Goal: Task Accomplishment & Management: Use online tool/utility

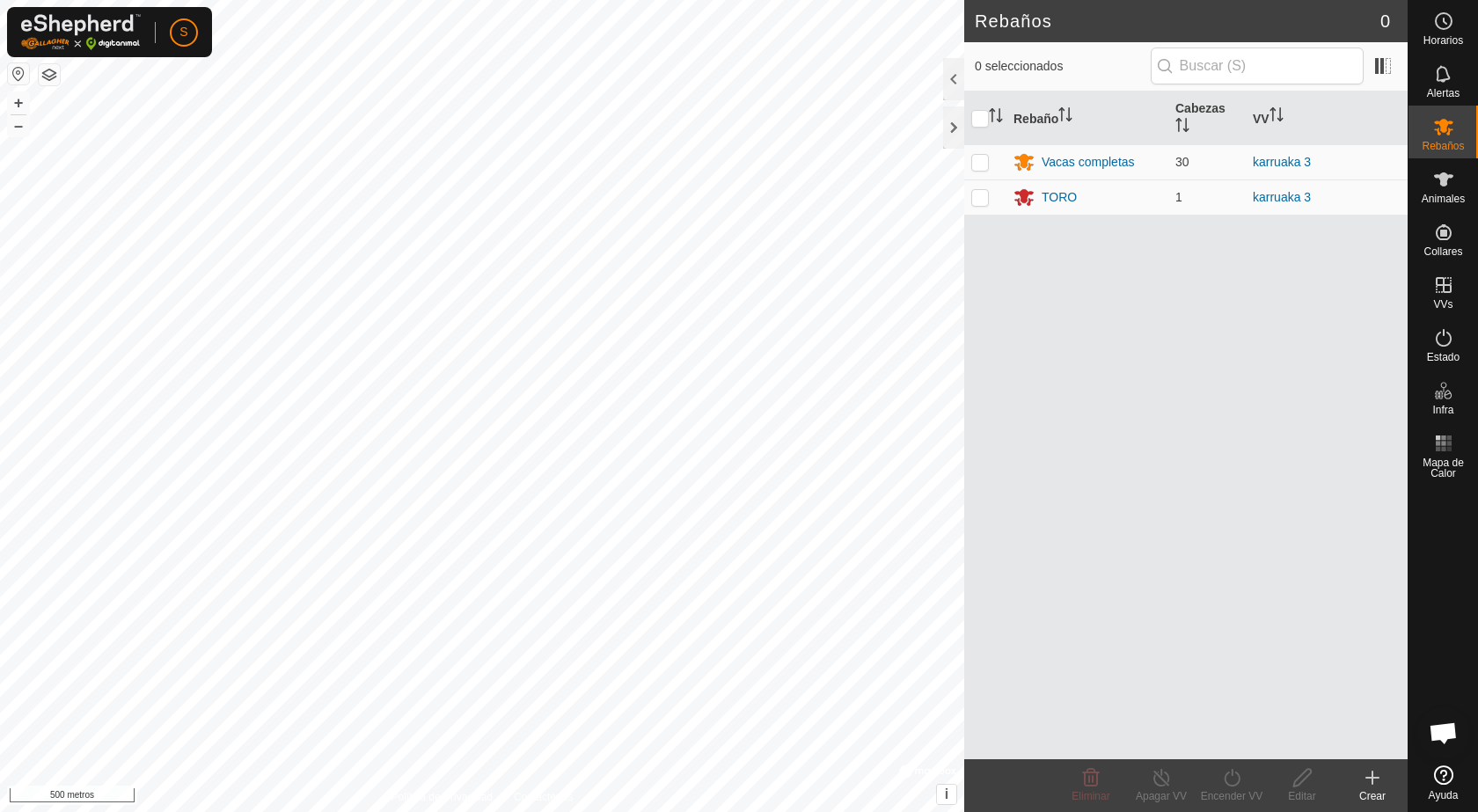
scroll to position [1354, 0]
click at [12, 80] on button "button" at bounding box center [18, 74] width 21 height 21
click at [953, 135] on div at bounding box center [953, 128] width 21 height 42
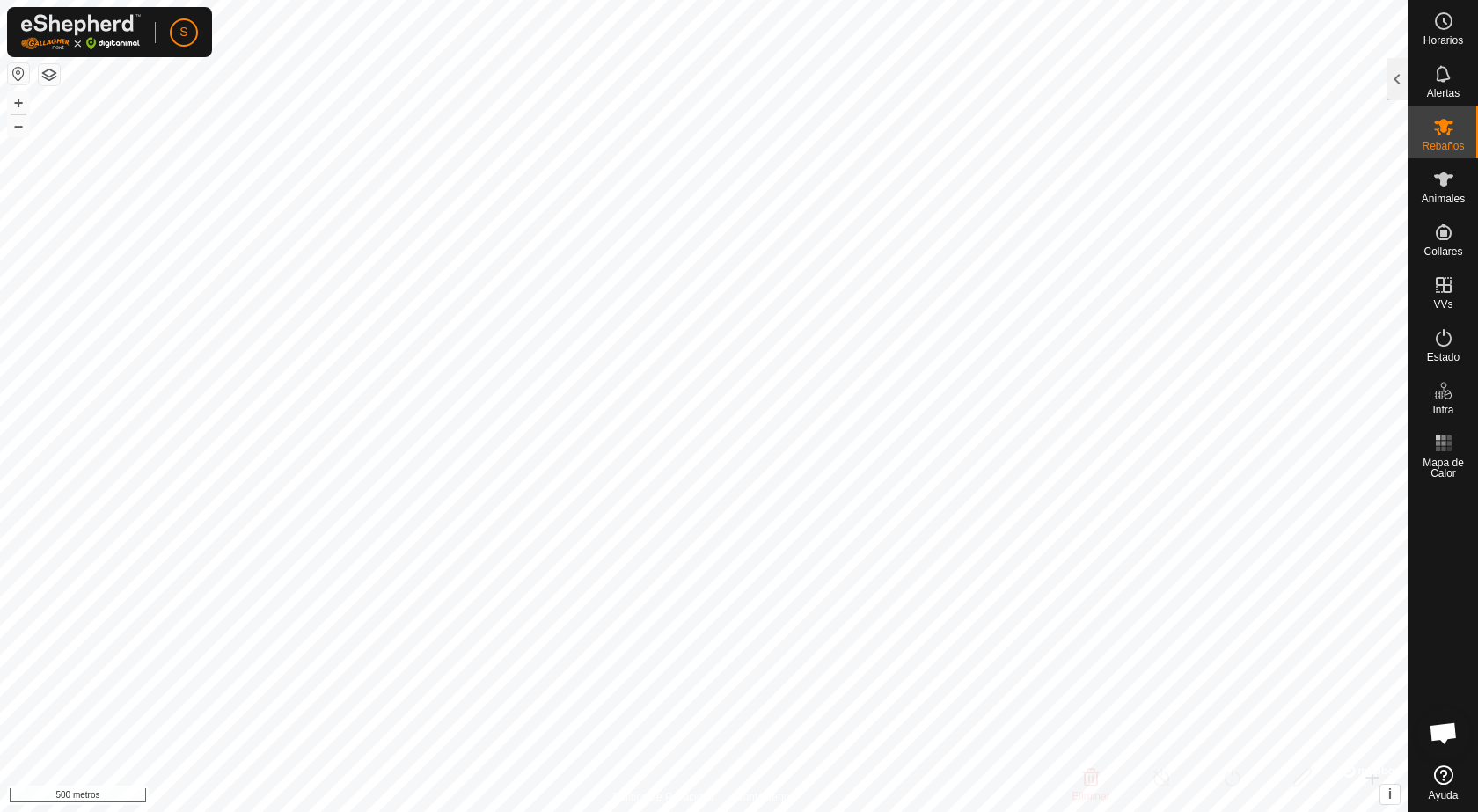
click at [54, 82] on button "button" at bounding box center [49, 75] width 21 height 21
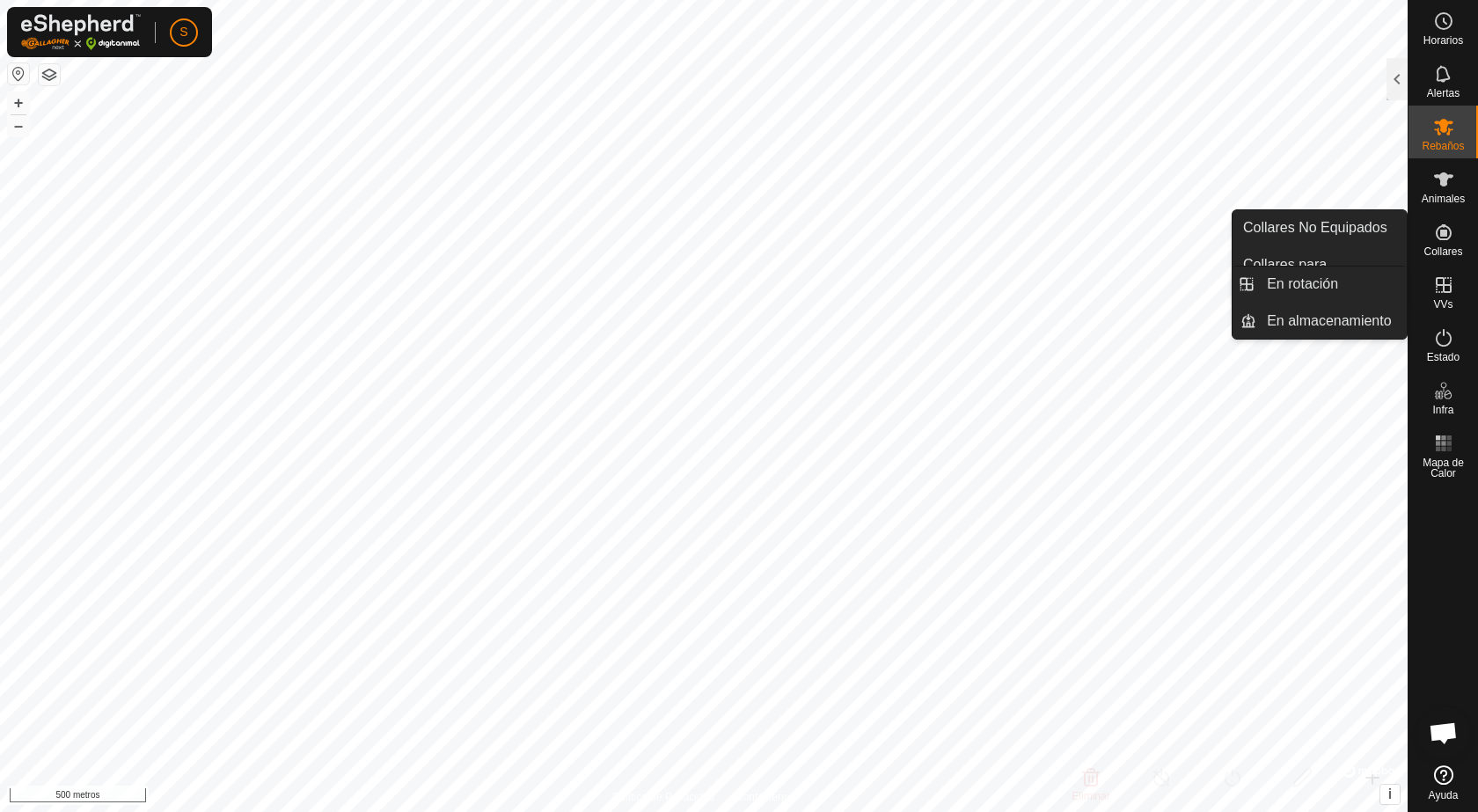
click at [1445, 288] on icon at bounding box center [1443, 285] width 21 height 21
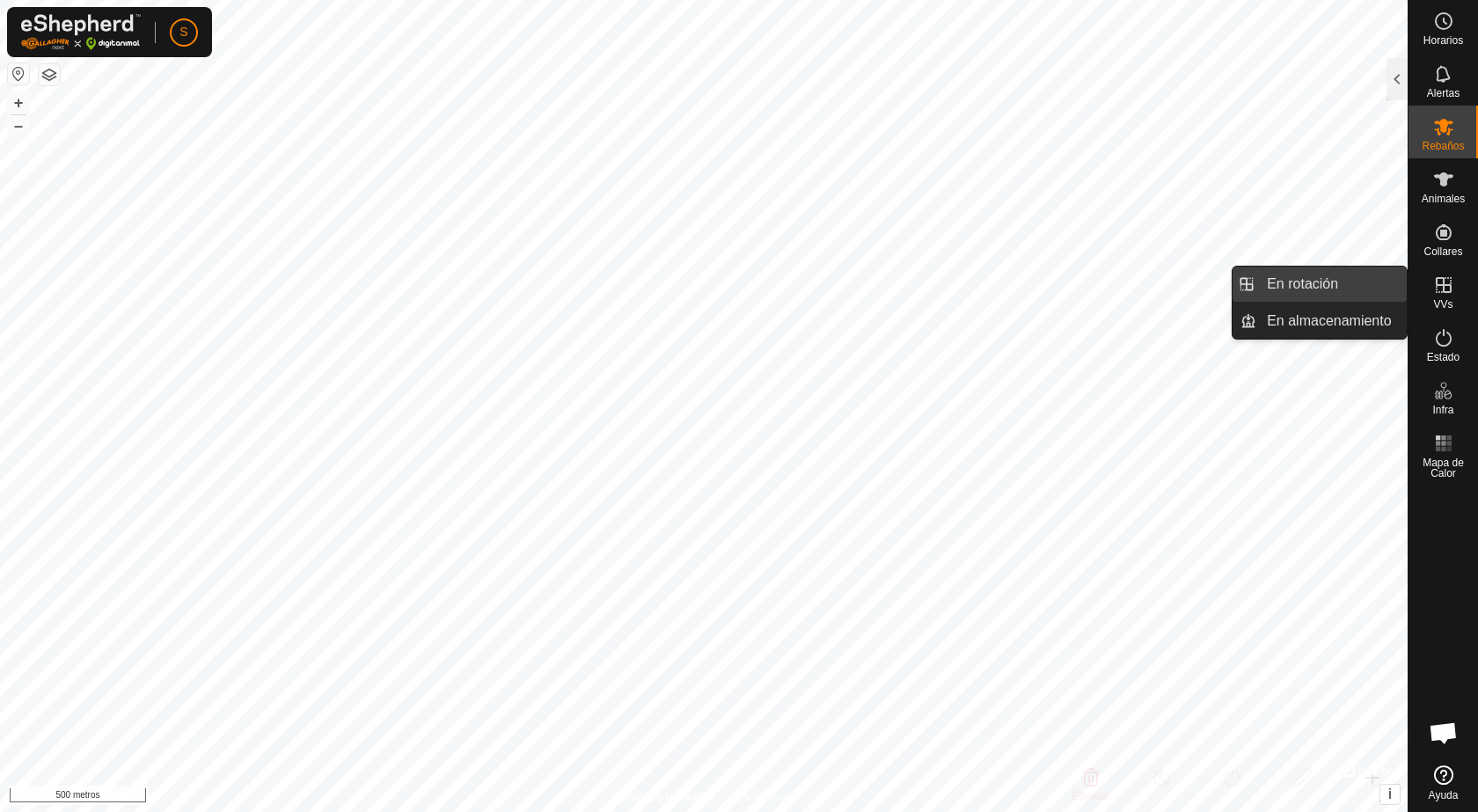
click at [1296, 277] on link "En rotación" at bounding box center [1331, 284] width 151 height 35
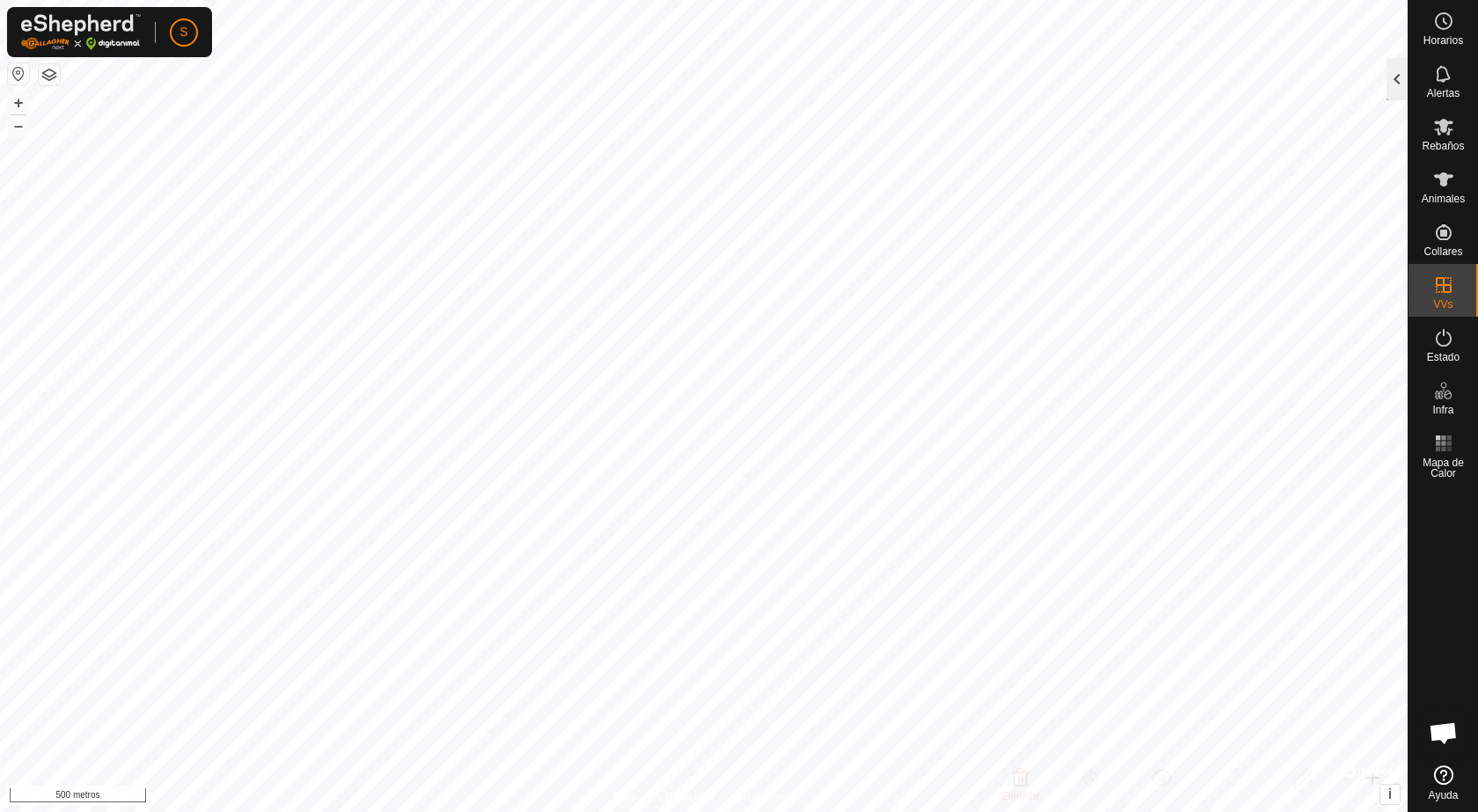
click at [1400, 80] on div at bounding box center [1397, 80] width 21 height 42
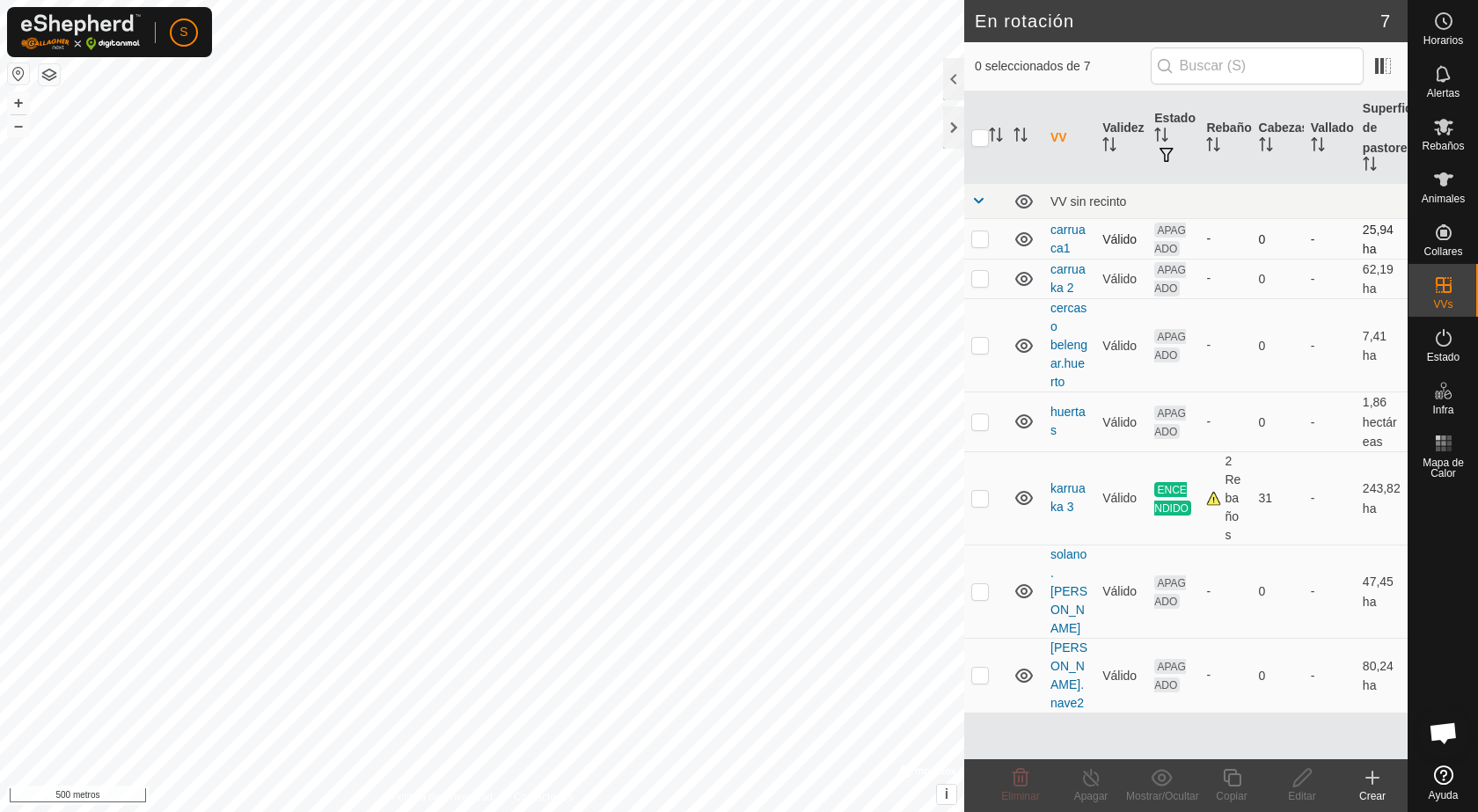
click at [975, 240] on p-checkbox at bounding box center [980, 238] width 17 height 14
checkbox input "true"
click at [983, 282] on p-checkbox at bounding box center [980, 278] width 17 height 14
click at [983, 281] on p-checkbox at bounding box center [980, 278] width 17 height 14
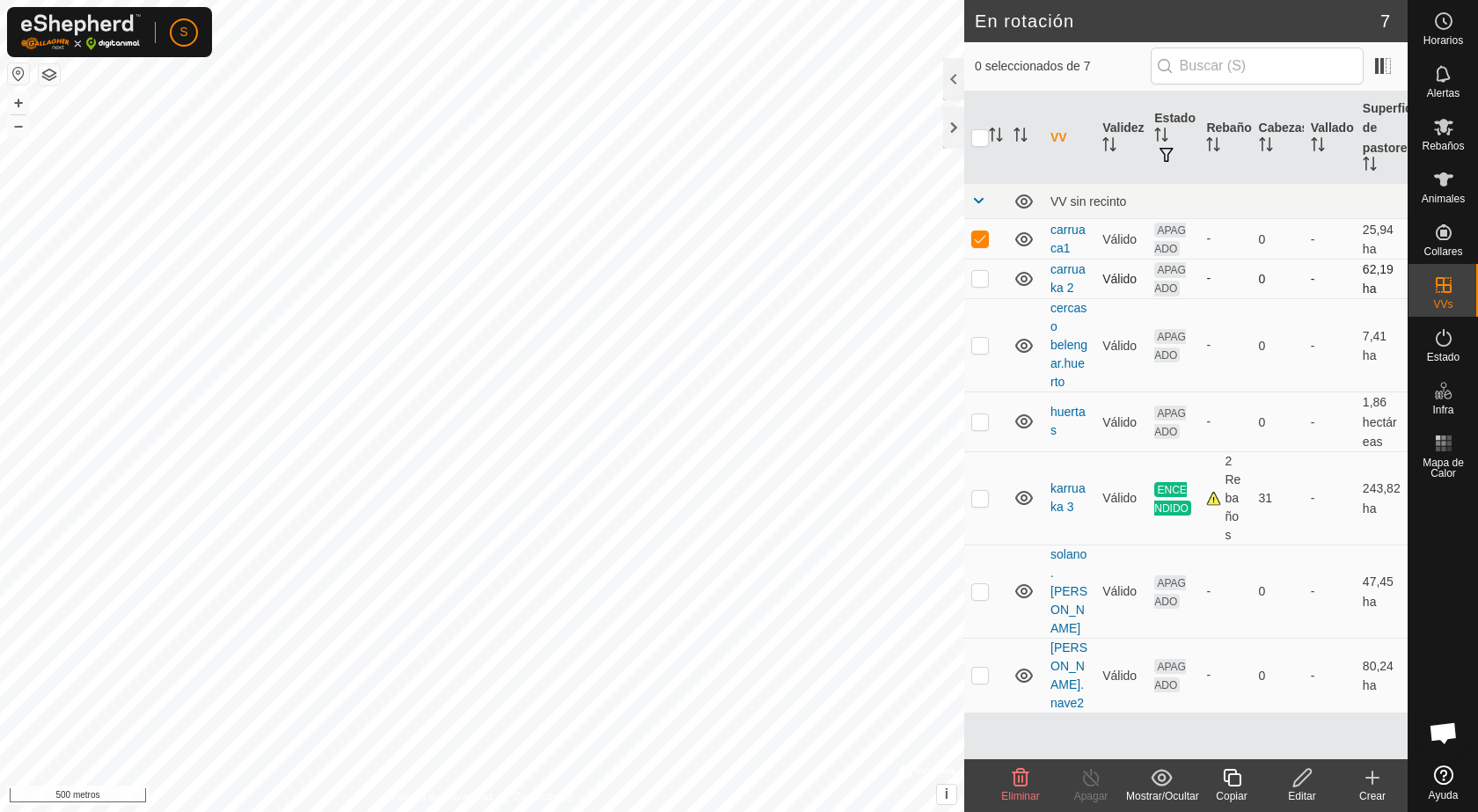
checkbox input "true"
click at [979, 497] on p-checkbox at bounding box center [980, 498] width 17 height 14
checkbox input "false"
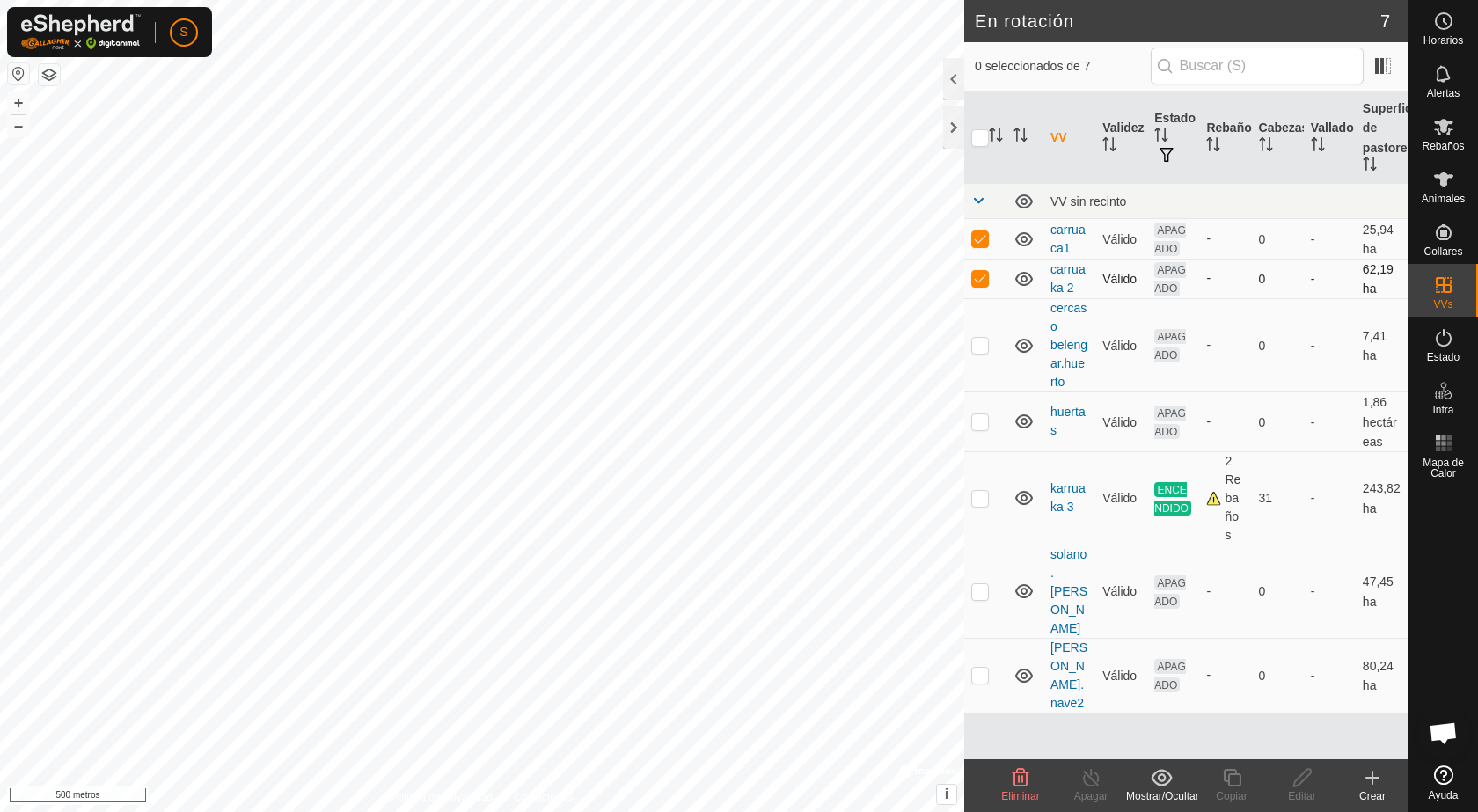
checkbox input "false"
click at [982, 497] on p-checkbox at bounding box center [980, 498] width 17 height 14
checkbox input "false"
click at [1372, 776] on icon at bounding box center [1372, 777] width 21 height 21
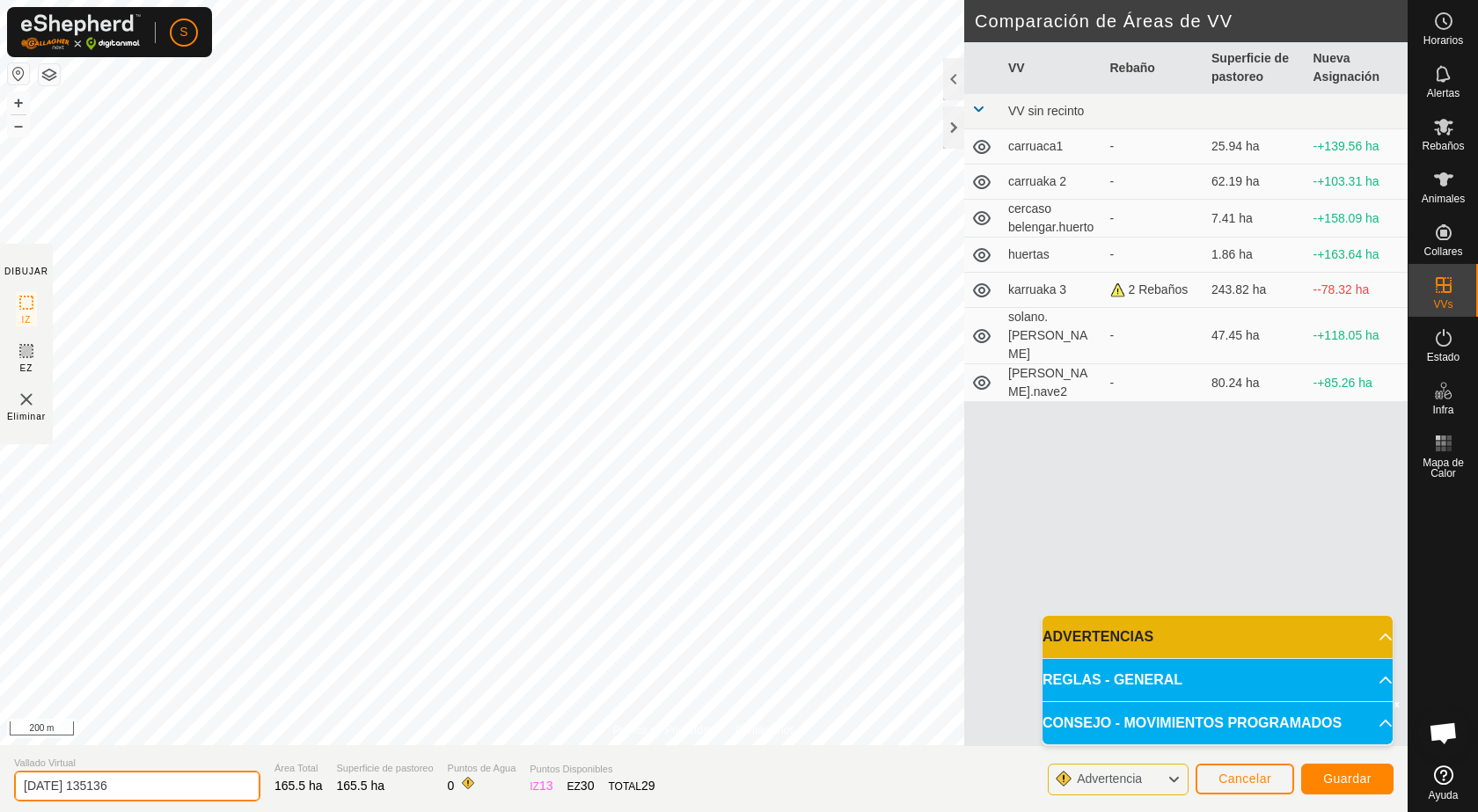
click at [85, 787] on input "[DATE] 135136" at bounding box center [137, 786] width 246 height 31
type input "2"
click at [74, 784] on input "molinieto mosquera" at bounding box center [137, 786] width 246 height 31
type input "molinieto.mosquera"
click at [1348, 782] on span "Guardar" at bounding box center [1348, 778] width 48 height 14
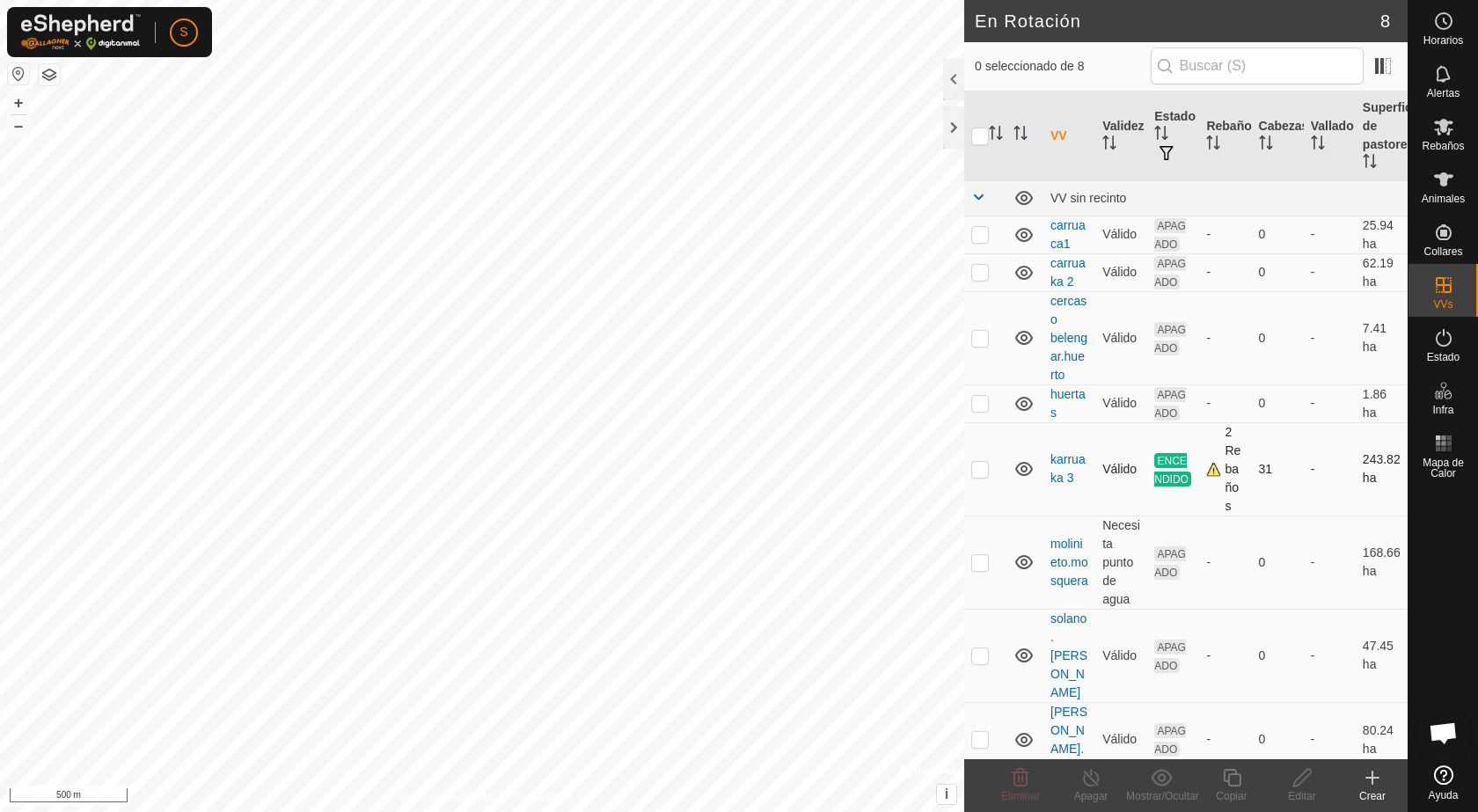
click at [983, 474] on p-checkbox at bounding box center [980, 469] width 17 height 14
checkbox input "true"
click at [1236, 785] on icon at bounding box center [1232, 777] width 17 height 17
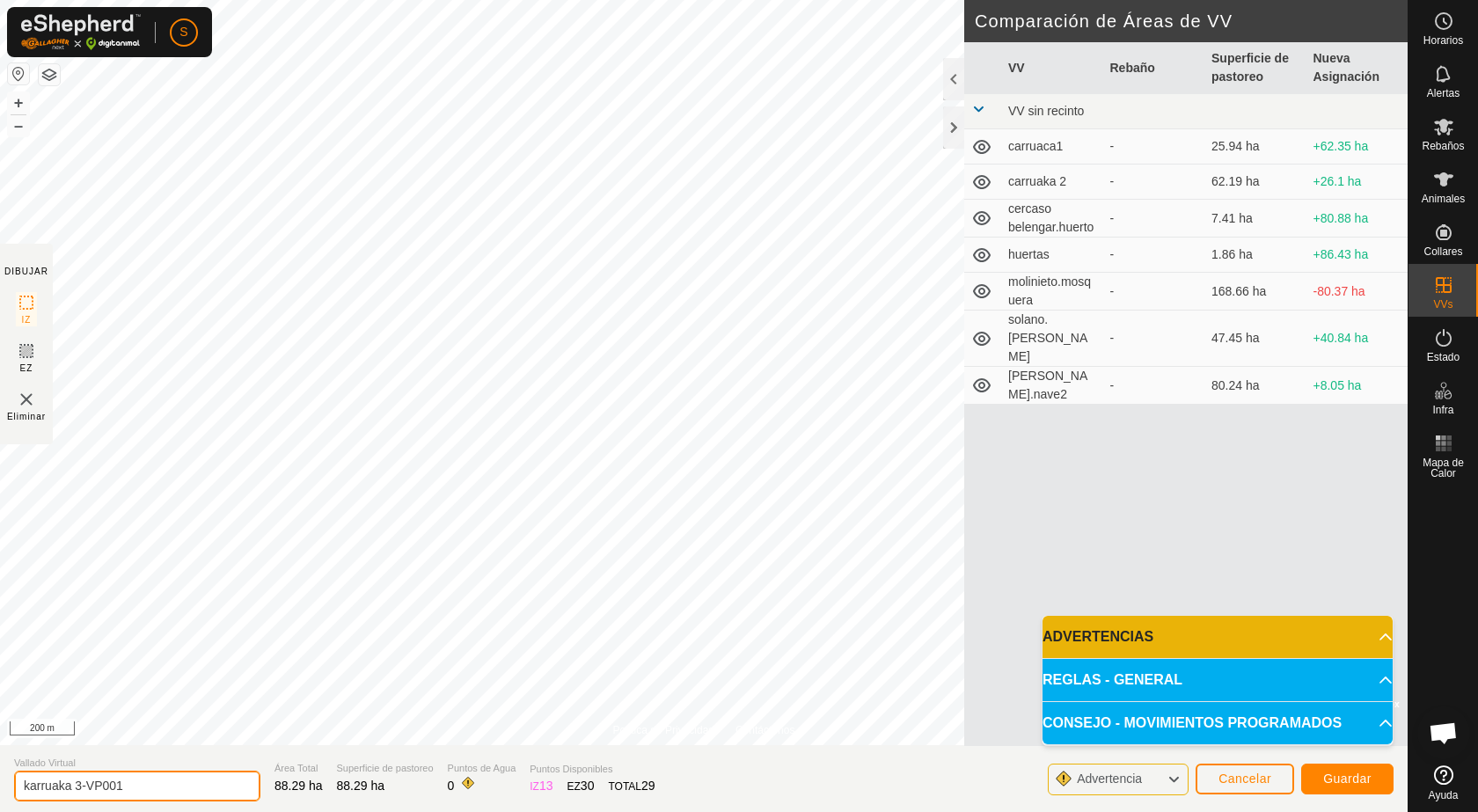
click at [141, 782] on input "karruaka 3-VP001" at bounding box center [137, 786] width 246 height 31
type input "karruaka.3"
click at [1359, 779] on span "Guardar" at bounding box center [1348, 778] width 48 height 14
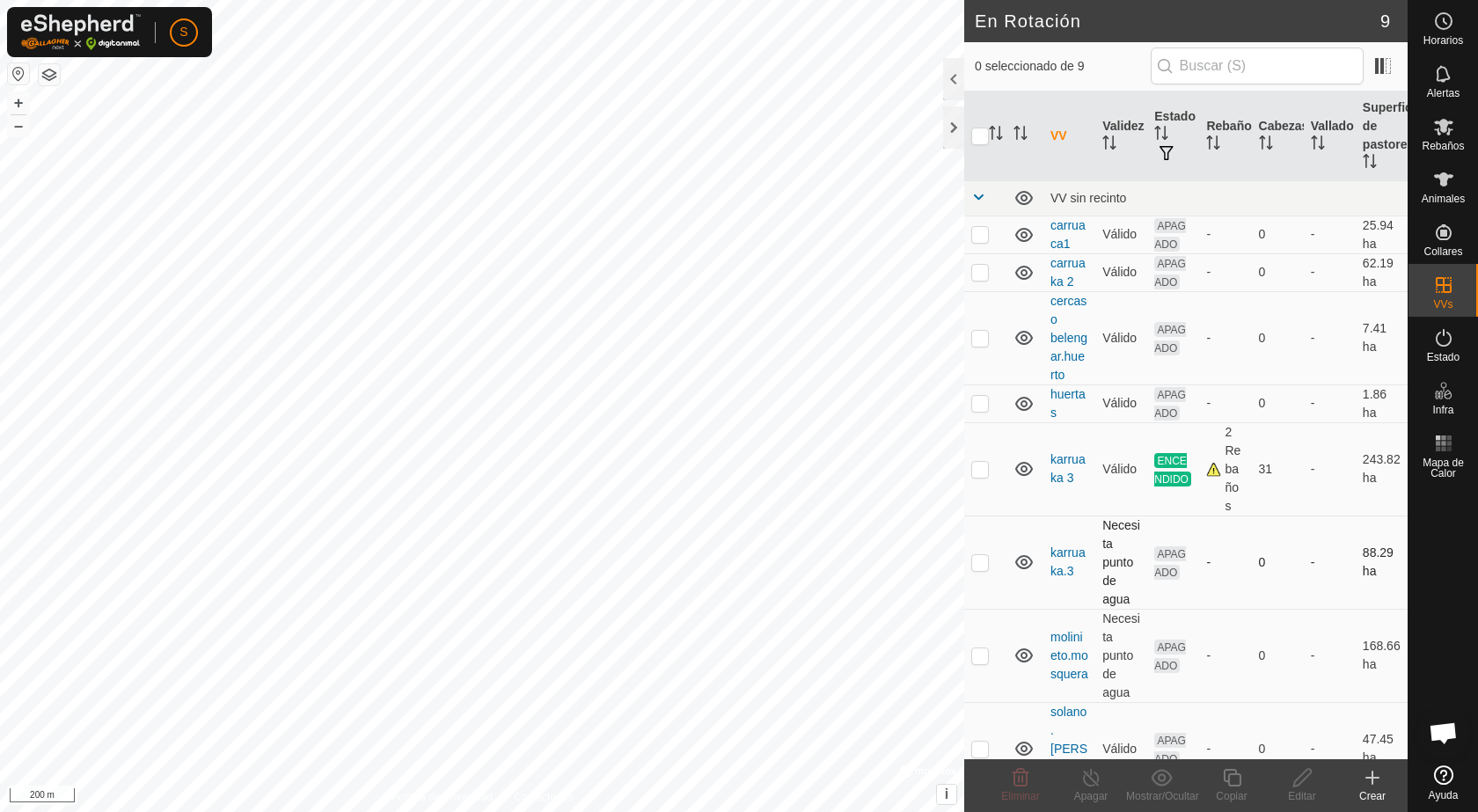
click at [977, 561] on p-checkbox at bounding box center [980, 562] width 17 height 14
checkbox input "true"
click at [1298, 781] on icon at bounding box center [1302, 777] width 22 height 21
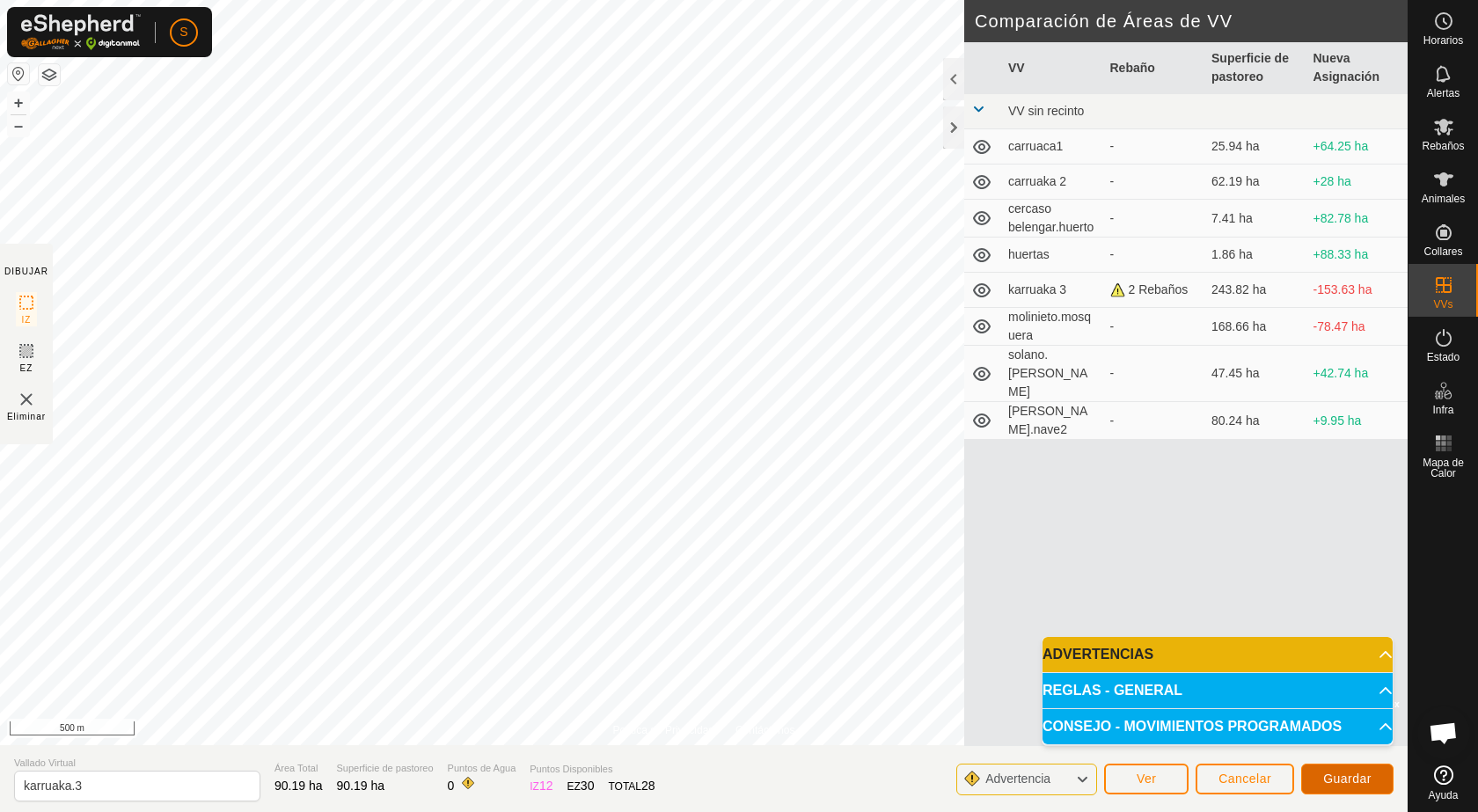
click at [1357, 774] on span "Guardar" at bounding box center [1348, 778] width 48 height 14
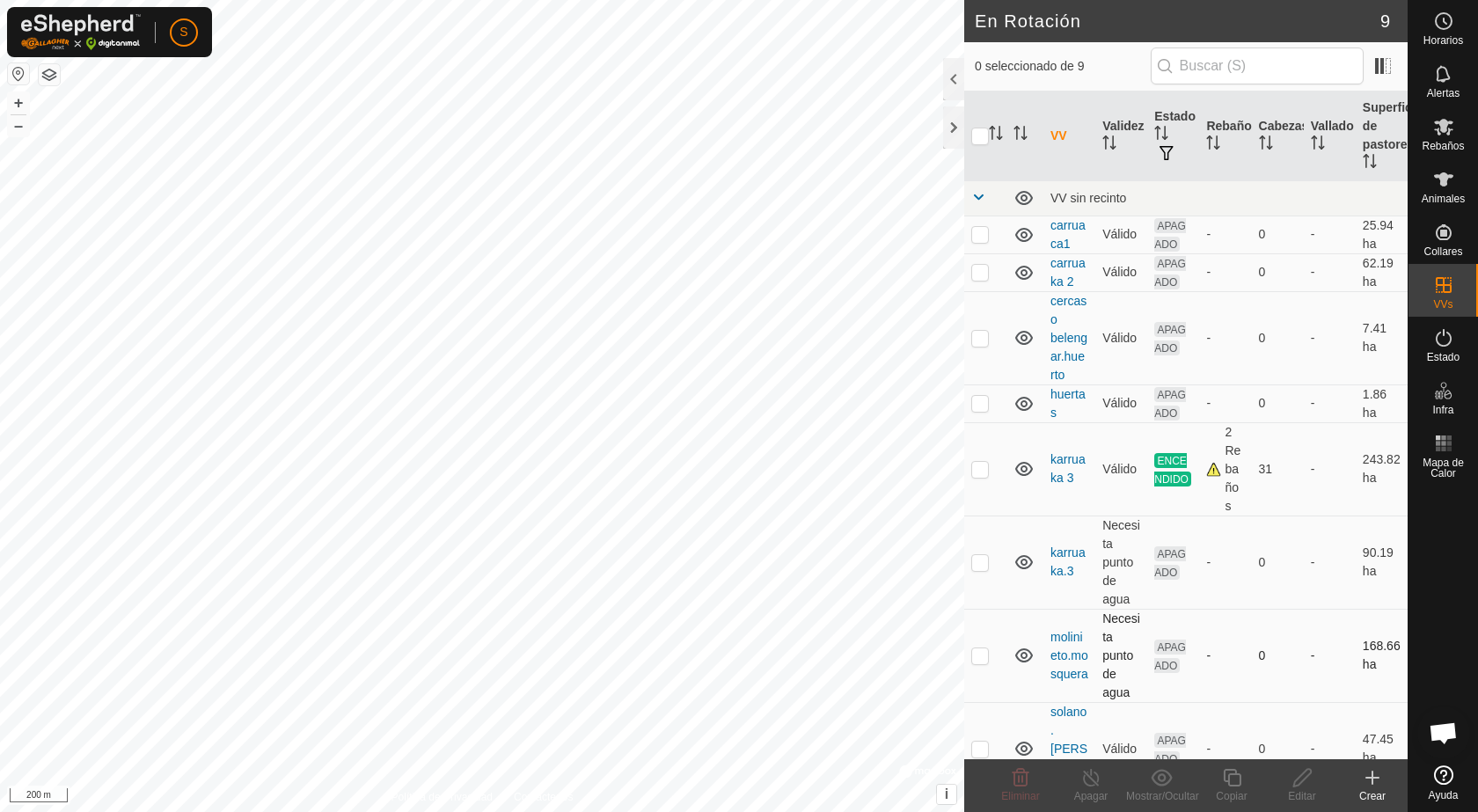
click at [1024, 654] on icon at bounding box center [1024, 655] width 17 height 14
click at [1018, 655] on icon at bounding box center [1024, 655] width 21 height 21
click at [956, 130] on div at bounding box center [953, 128] width 21 height 42
